Goal: Task Accomplishment & Management: Manage account settings

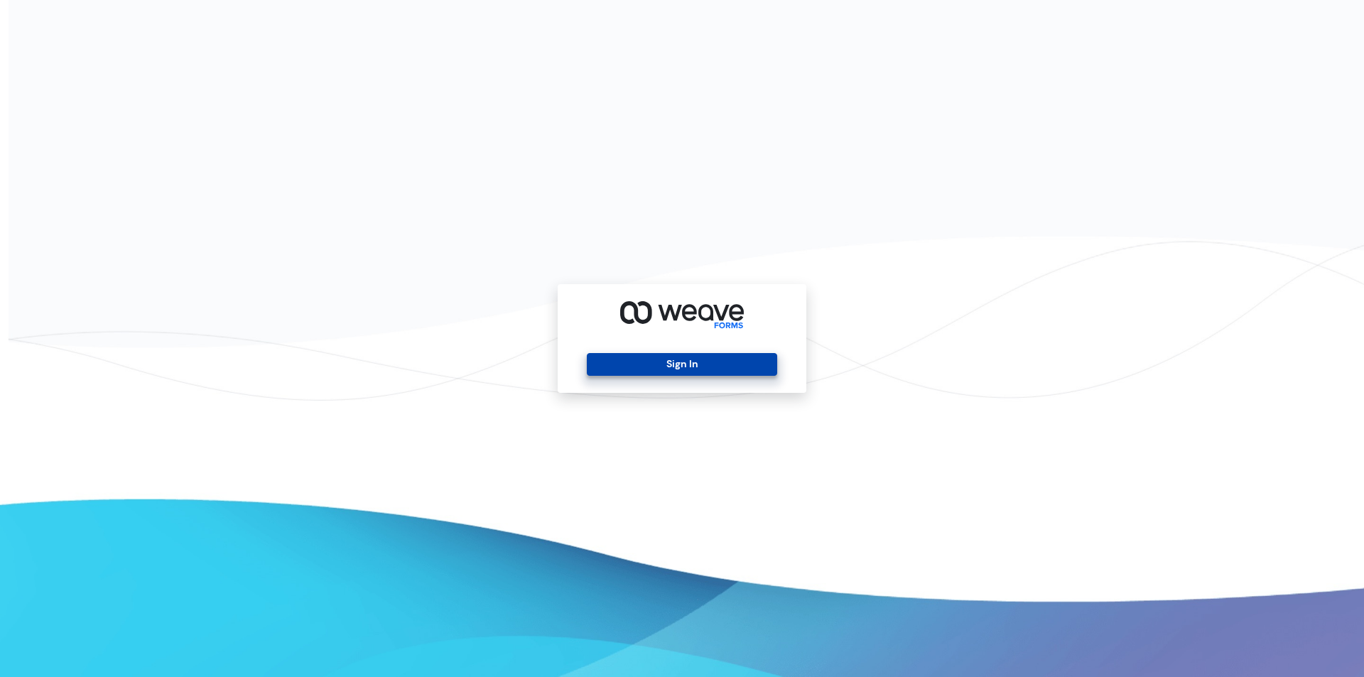
click at [746, 357] on button "Sign In" at bounding box center [682, 364] width 190 height 23
click at [706, 368] on button "Sign In" at bounding box center [682, 364] width 190 height 23
click at [724, 362] on button "Sign In" at bounding box center [682, 364] width 190 height 23
